Goal: Register for event/course

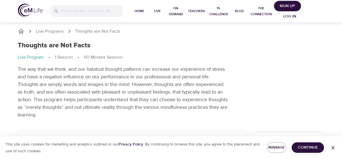
scroll to position [84, 0]
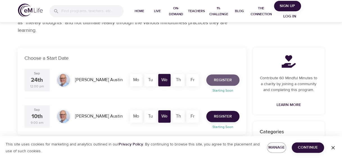
click at [219, 78] on span "Register" at bounding box center [223, 80] width 18 height 7
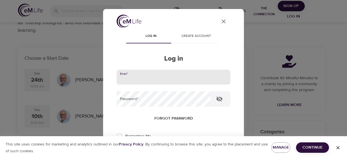
click at [197, 80] on input "email" at bounding box center [173, 76] width 114 height 15
type input "maryam.ehsani@metlife.com"
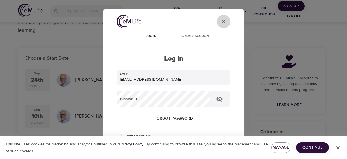
click at [220, 18] on icon "User Profile" at bounding box center [223, 21] width 7 height 7
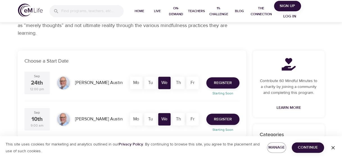
scroll to position [84, 0]
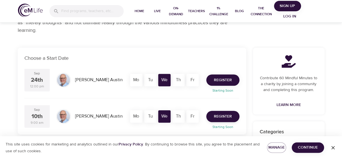
click at [217, 79] on span "Register" at bounding box center [223, 80] width 18 height 7
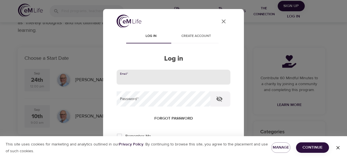
click at [217, 79] on input "email" at bounding box center [173, 76] width 114 height 15
type input "maryam.ehsani@metlife.com"
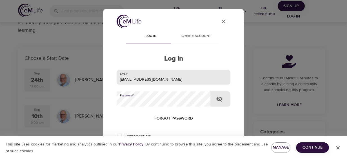
click at [160, 149] on button "Log in" at bounding box center [174, 155] width 28 height 12
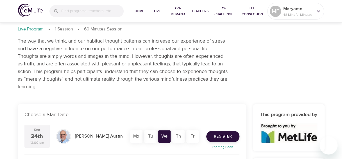
scroll to position [28, 0]
click at [231, 134] on span "Register" at bounding box center [223, 136] width 18 height 7
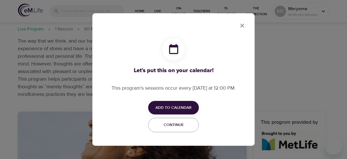
checkbox input "true"
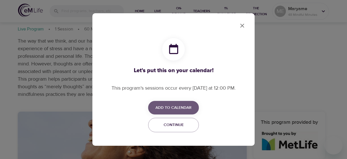
click at [179, 108] on span "Add to Calendar" at bounding box center [173, 107] width 36 height 7
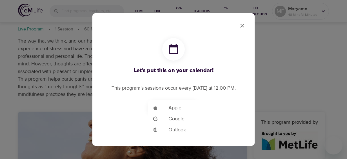
click at [182, 129] on span "Outlook" at bounding box center [176, 130] width 17 height 8
click at [240, 24] on div at bounding box center [173, 79] width 347 height 159
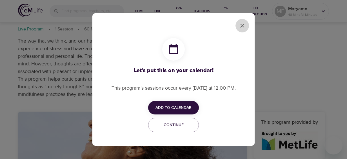
click at [243, 26] on icon "close" at bounding box center [242, 26] width 4 height 4
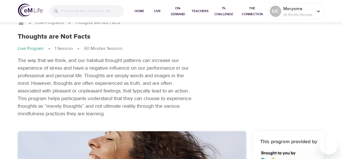
scroll to position [0, 0]
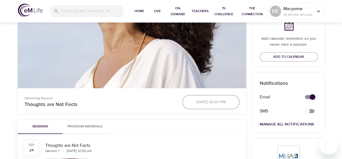
scroll to position [197, 0]
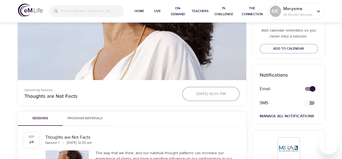
scroll to position [197, 0]
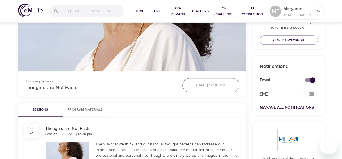
click at [216, 85] on div "[DATE] 12:00 pm" at bounding box center [211, 85] width 64 height 21
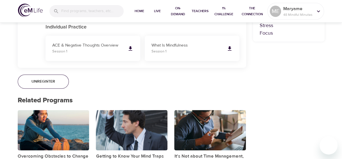
scroll to position [394, 0]
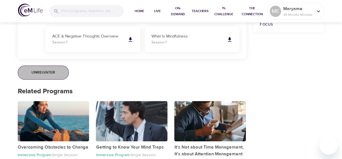
click at [51, 71] on span "Unregister" at bounding box center [44, 72] width 24 height 7
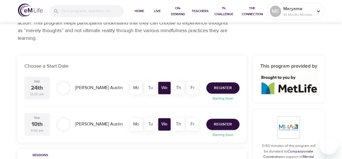
scroll to position [84, 0]
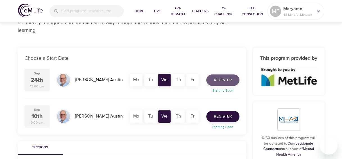
click at [221, 79] on span "Register" at bounding box center [223, 80] width 18 height 7
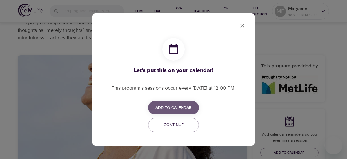
click at [176, 108] on span "Add to Calendar" at bounding box center [173, 107] width 36 height 7
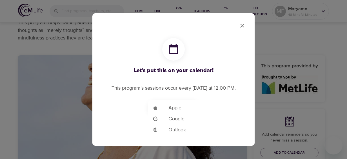
click at [168, 129] on div "Add to Google Calendar" at bounding box center [160, 129] width 16 height 5
click at [277, 39] on div at bounding box center [173, 79] width 347 height 159
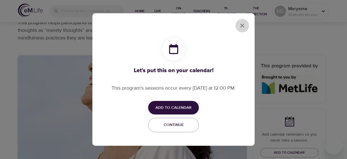
click at [240, 27] on icon "close" at bounding box center [242, 25] width 7 height 7
